Goal: Information Seeking & Learning: Learn about a topic

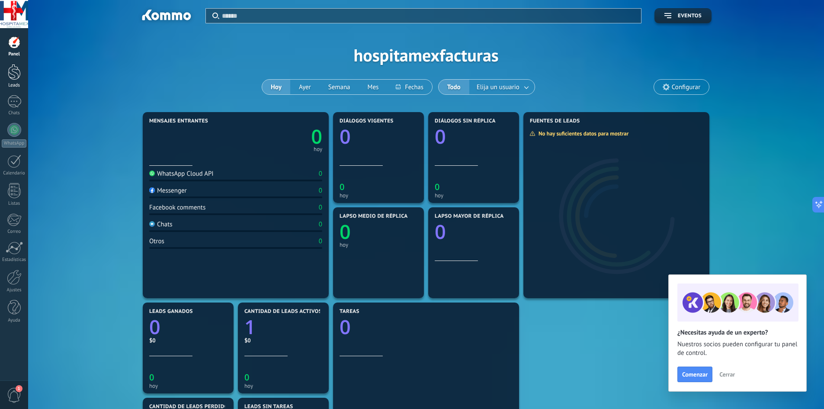
click at [16, 74] on div at bounding box center [14, 72] width 13 height 16
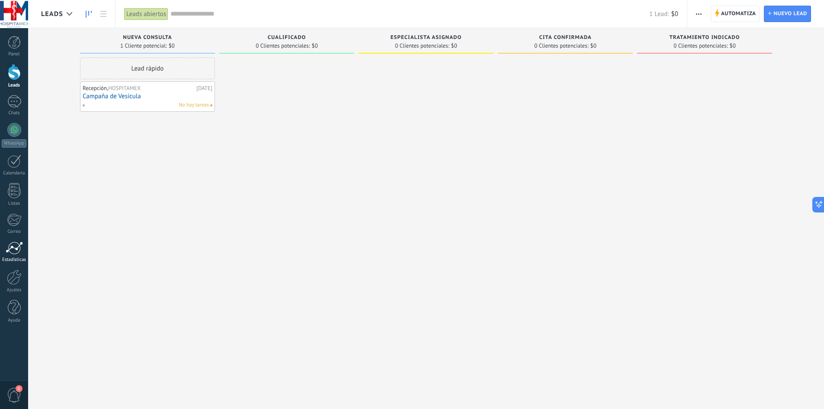
click at [18, 245] on div at bounding box center [14, 247] width 17 height 13
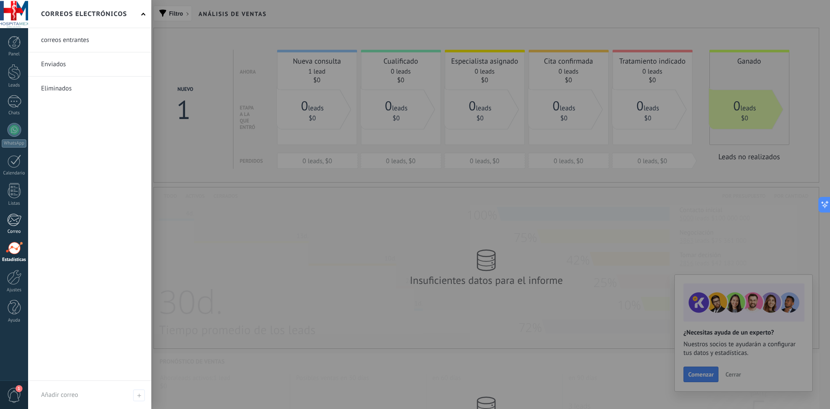
click at [12, 221] on div at bounding box center [14, 219] width 14 height 13
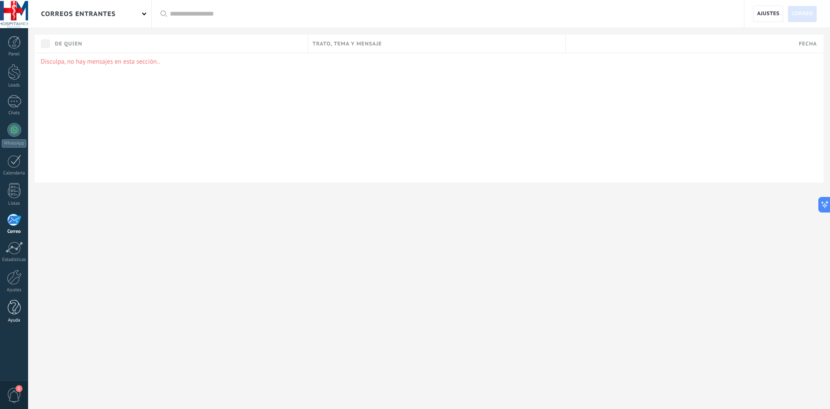
click at [24, 305] on link "Ayuda" at bounding box center [14, 311] width 28 height 23
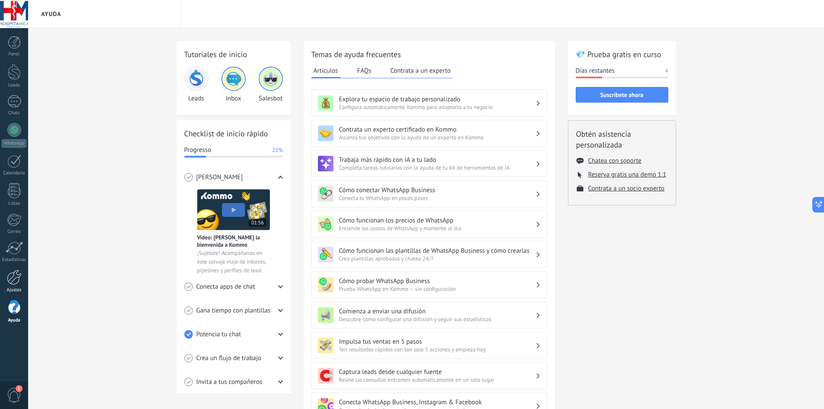
click at [20, 280] on div at bounding box center [14, 276] width 15 height 15
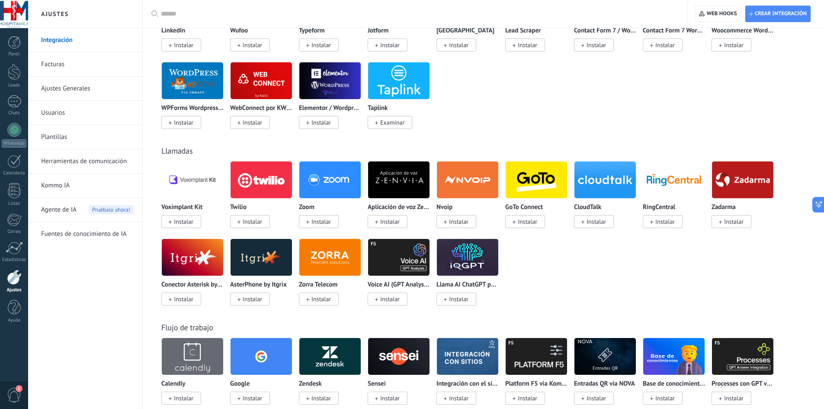
scroll to position [649, 0]
